Goal: Task Accomplishment & Management: Complete application form

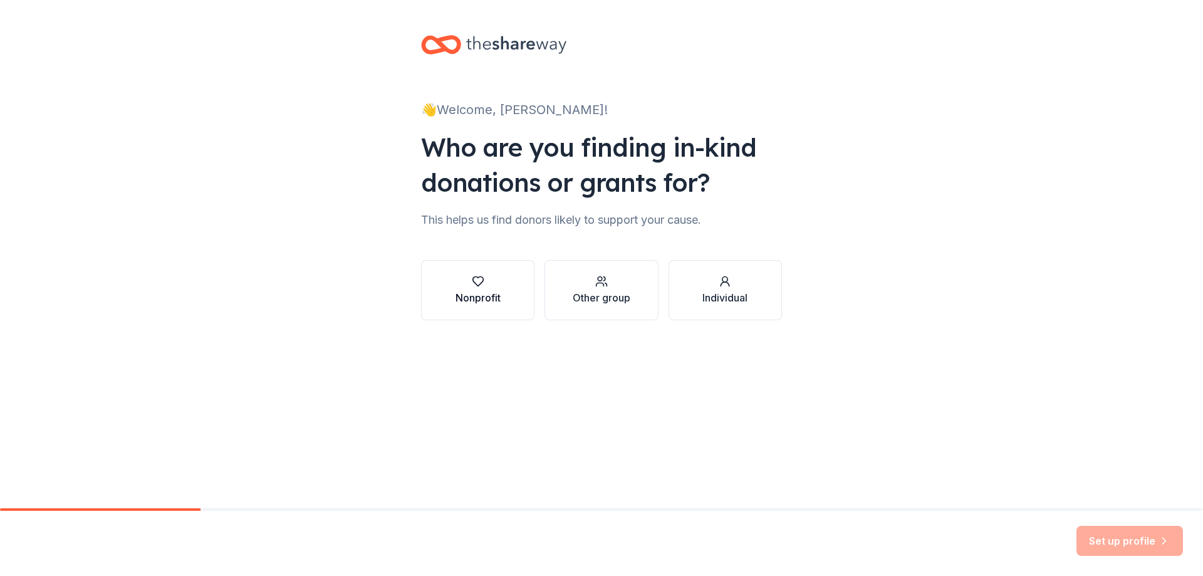
click at [474, 289] on div "Nonprofit" at bounding box center [477, 290] width 45 height 30
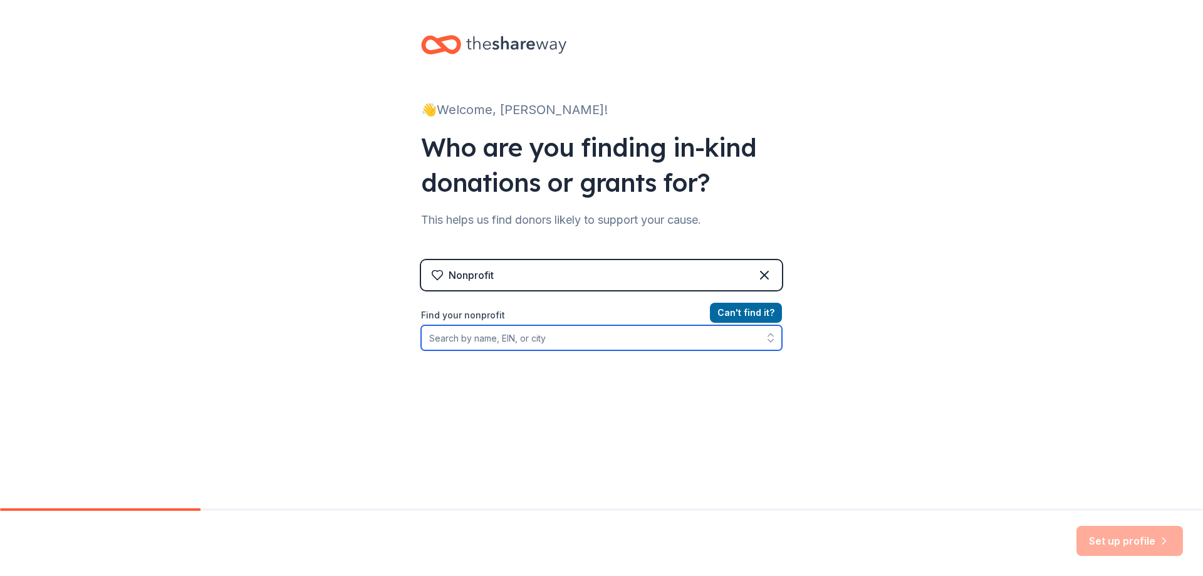
click at [477, 338] on input "Find your nonprofit" at bounding box center [601, 337] width 361 height 25
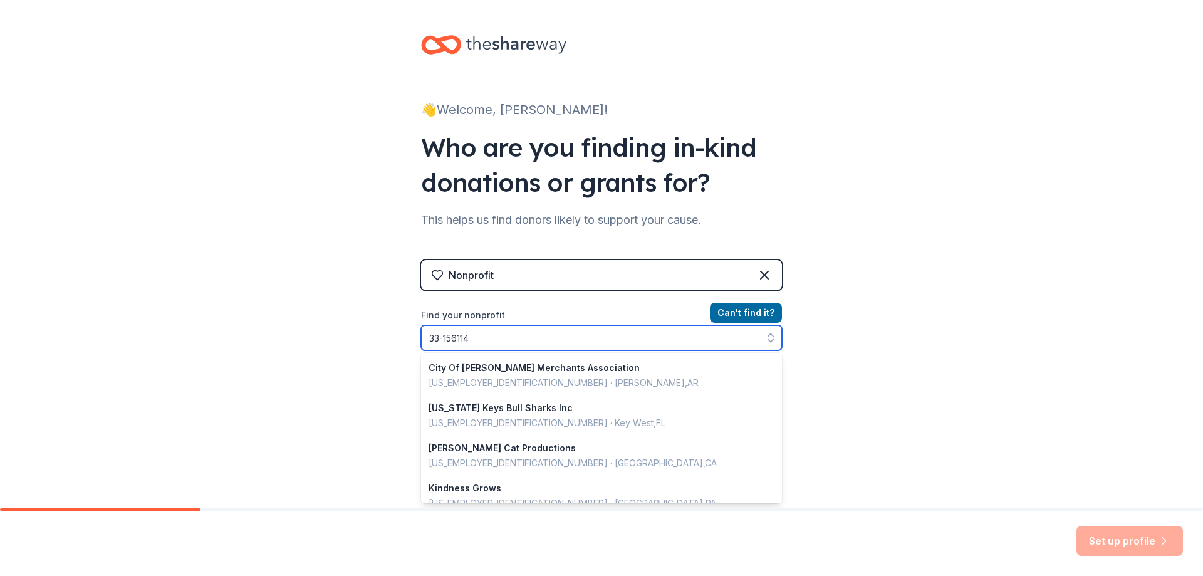
type input "[US_EMPLOYER_IDENTIFICATION_NUMBER]"
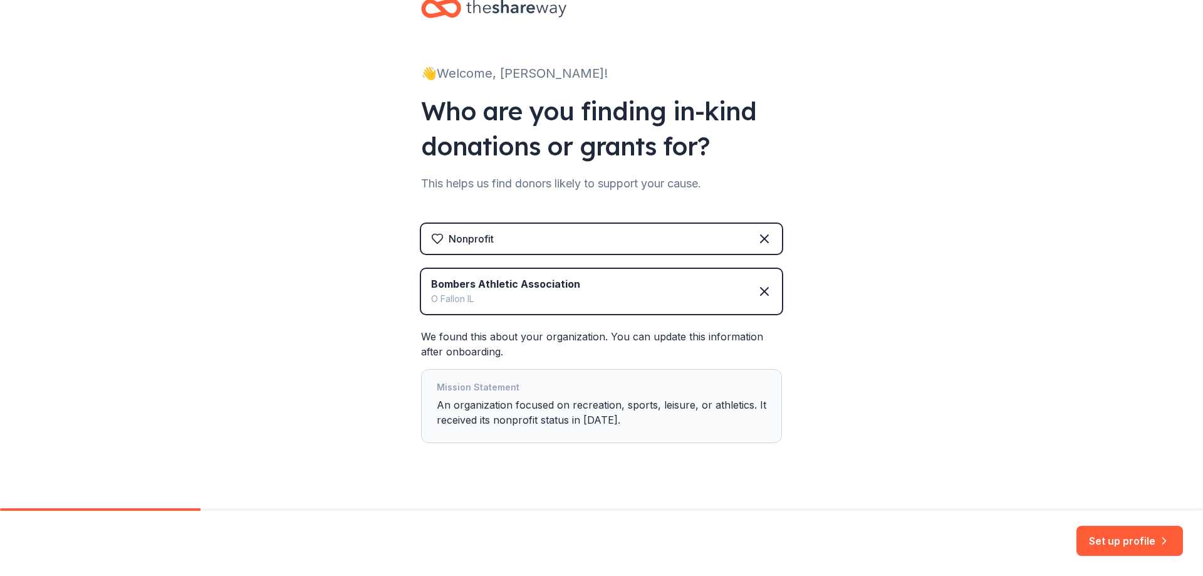
scroll to position [56, 0]
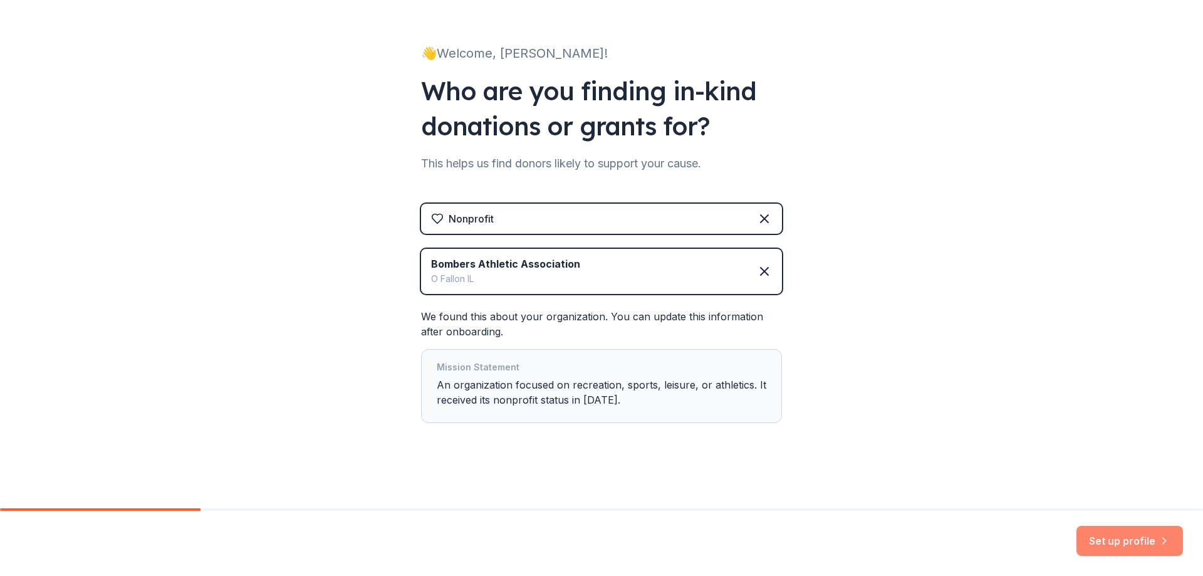
click at [1124, 533] on button "Set up profile" at bounding box center [1129, 541] width 106 height 30
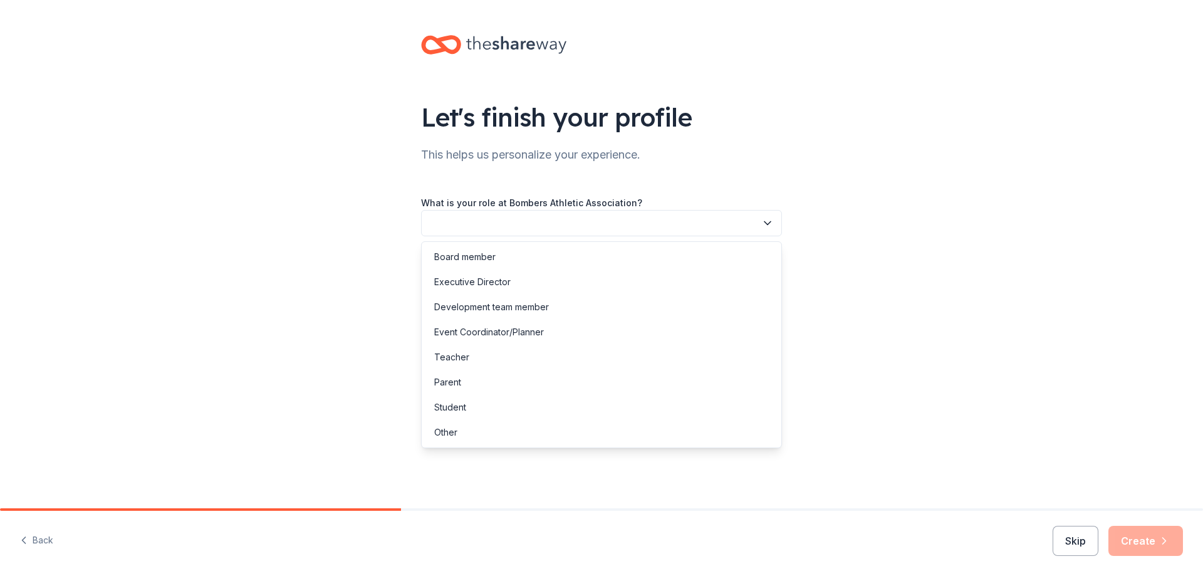
click at [763, 222] on icon "button" at bounding box center [767, 223] width 13 height 13
click at [441, 382] on div "Parent" at bounding box center [447, 382] width 27 height 15
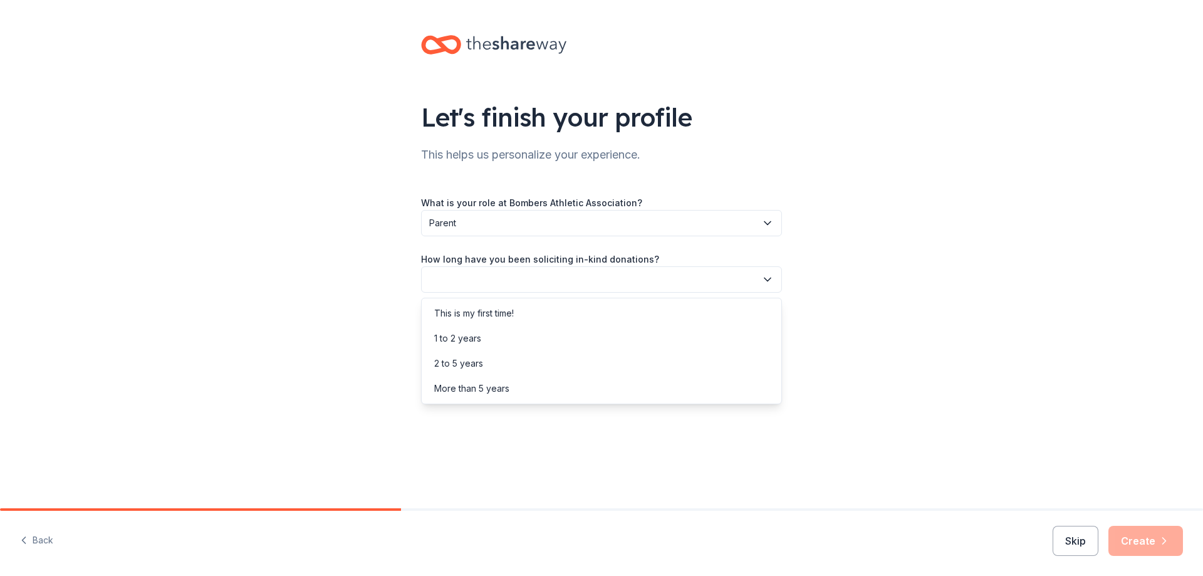
click at [510, 278] on button "button" at bounding box center [601, 279] width 361 height 26
click at [494, 312] on div "This is my first time!" at bounding box center [474, 313] width 80 height 15
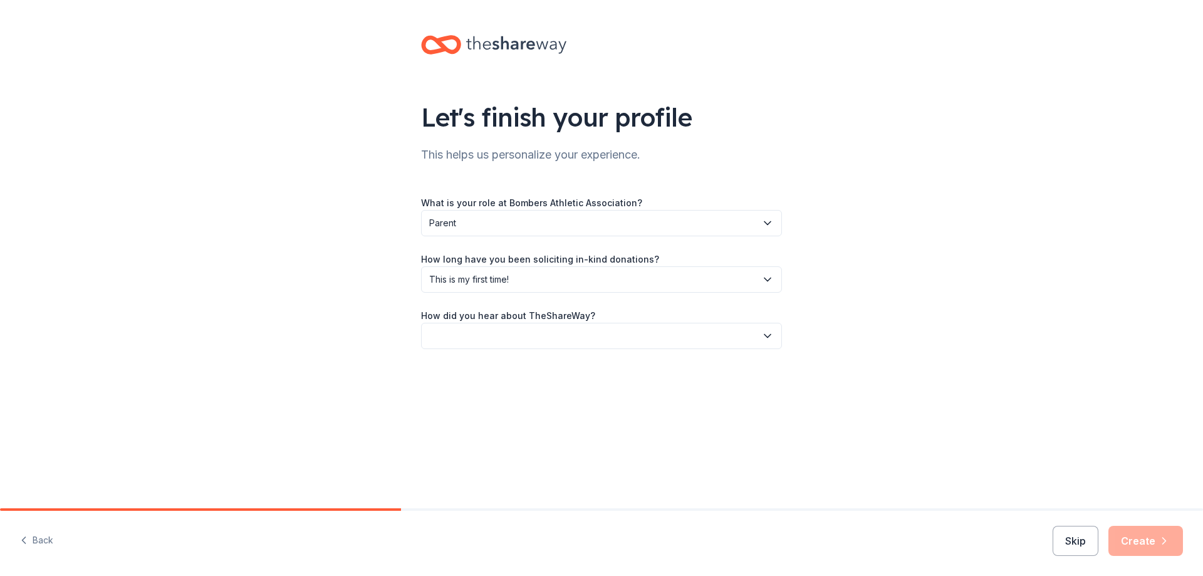
click at [494, 331] on button "button" at bounding box center [601, 336] width 361 height 26
click at [484, 393] on div "Online search" at bounding box center [462, 394] width 57 height 15
click at [1136, 535] on button "Create" at bounding box center [1145, 541] width 75 height 30
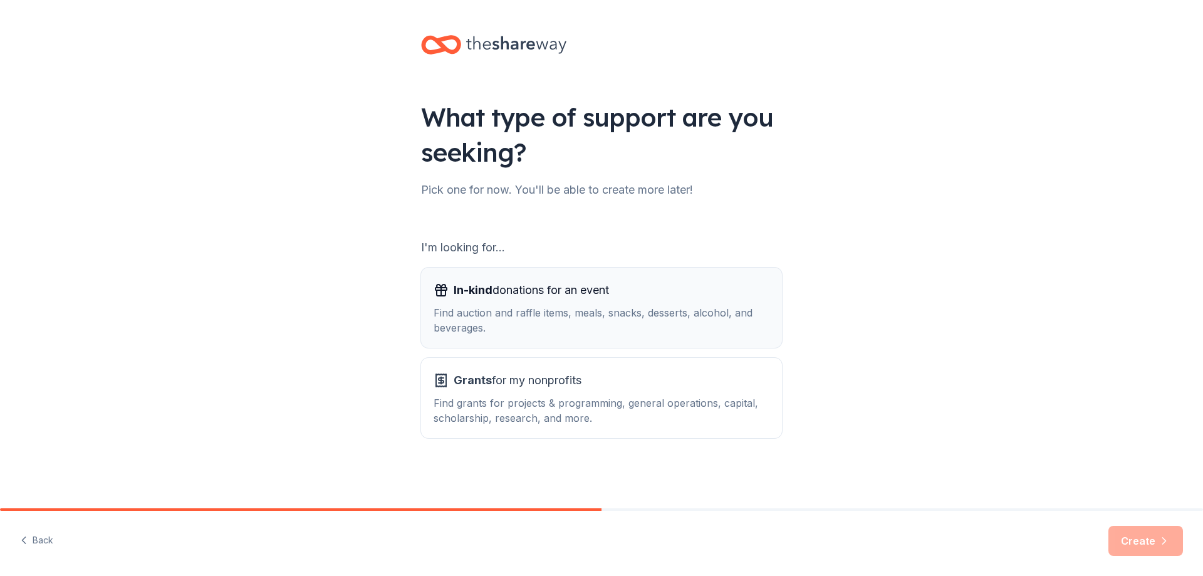
click at [491, 299] on span "In-kind donations for an event" at bounding box center [531, 290] width 155 height 20
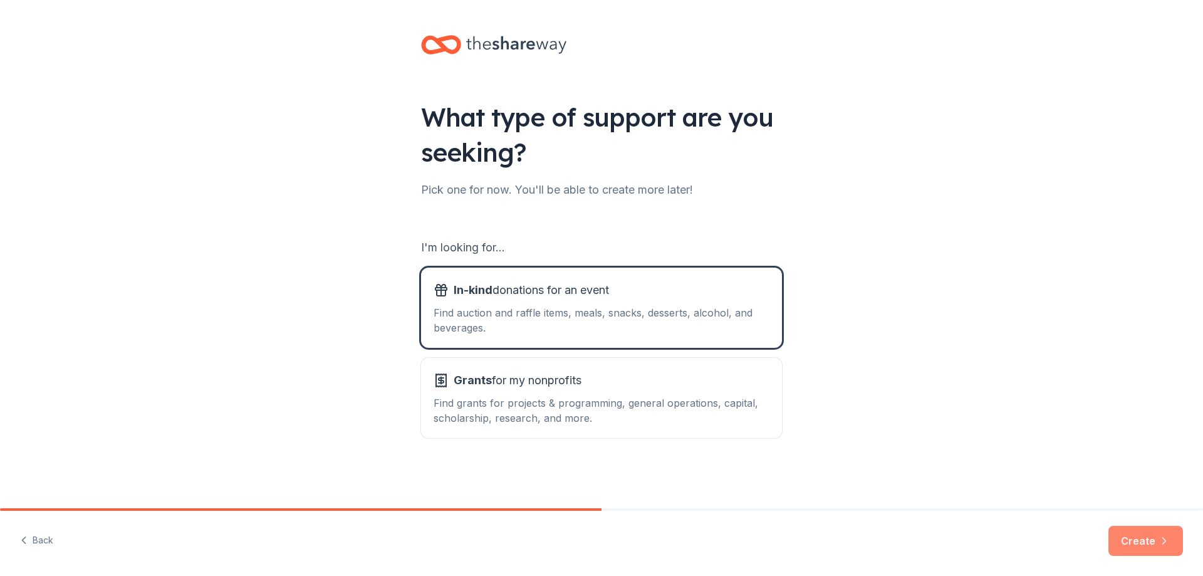
click at [1150, 534] on button "Create" at bounding box center [1145, 541] width 75 height 30
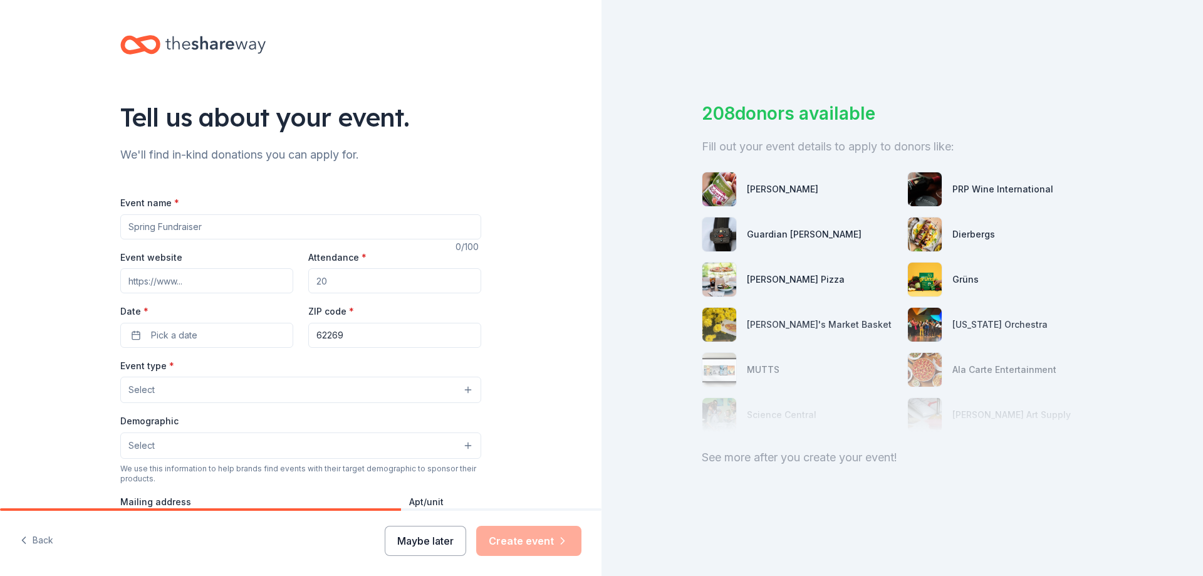
click at [427, 537] on button "Maybe later" at bounding box center [425, 541] width 81 height 30
